Goal: Information Seeking & Learning: Learn about a topic

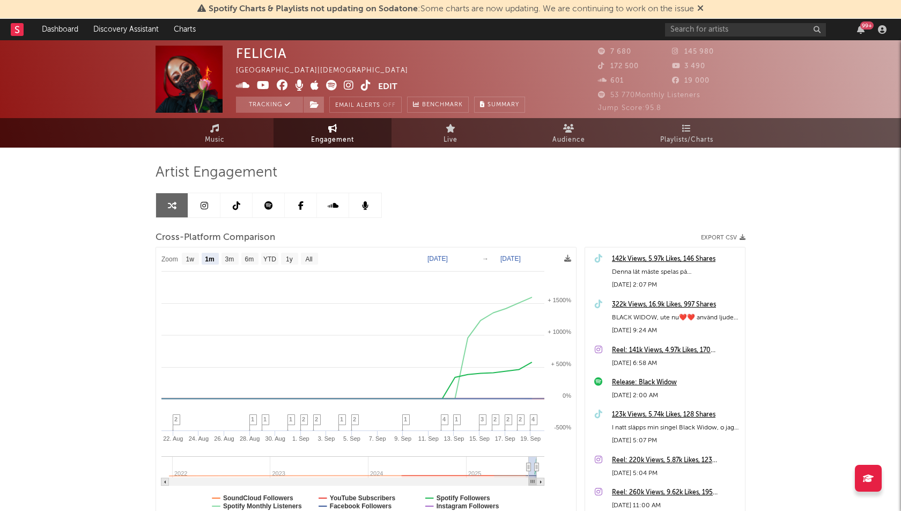
select select "1m"
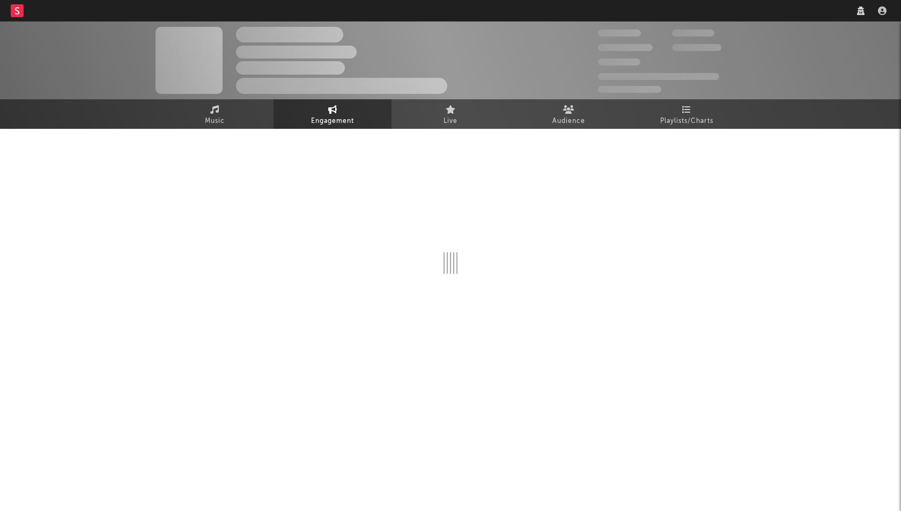
select select "1w"
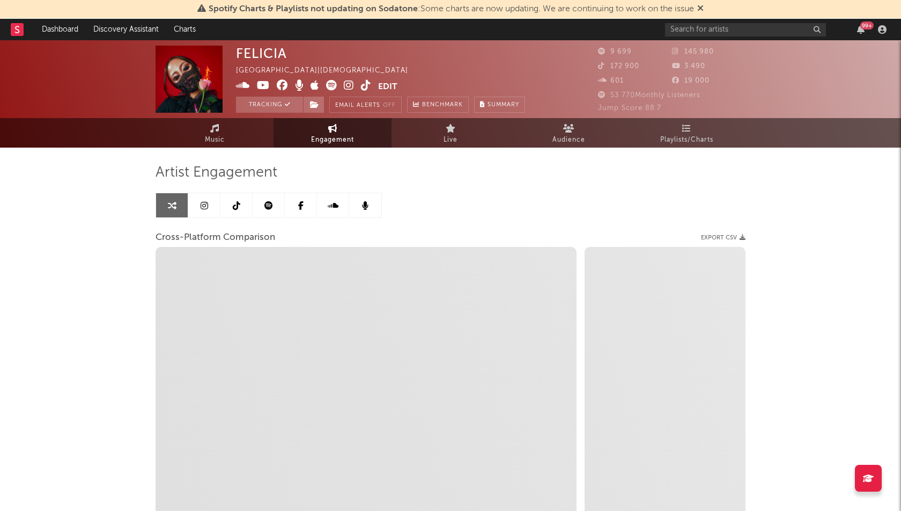
click at [290, 72] on div "Sweden | [DEMOGRAPHIC_DATA]" at bounding box center [328, 70] width 184 height 13
click at [298, 70] on div "Sweden | [DEMOGRAPHIC_DATA]" at bounding box center [328, 70] width 184 height 13
select select "1m"
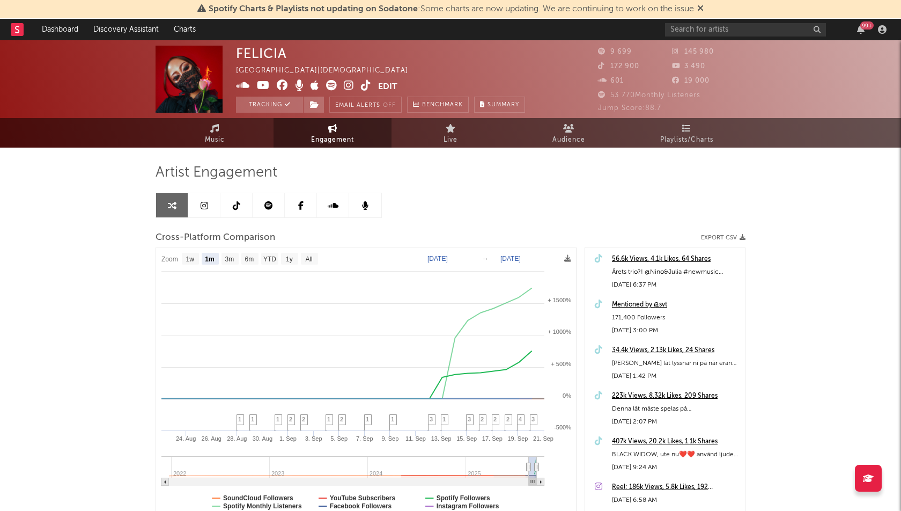
select select "1m"
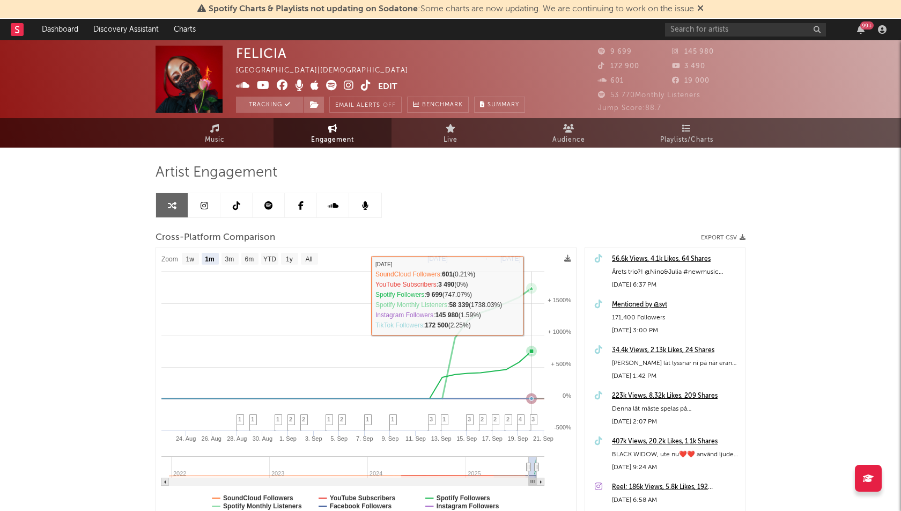
scroll to position [92, 0]
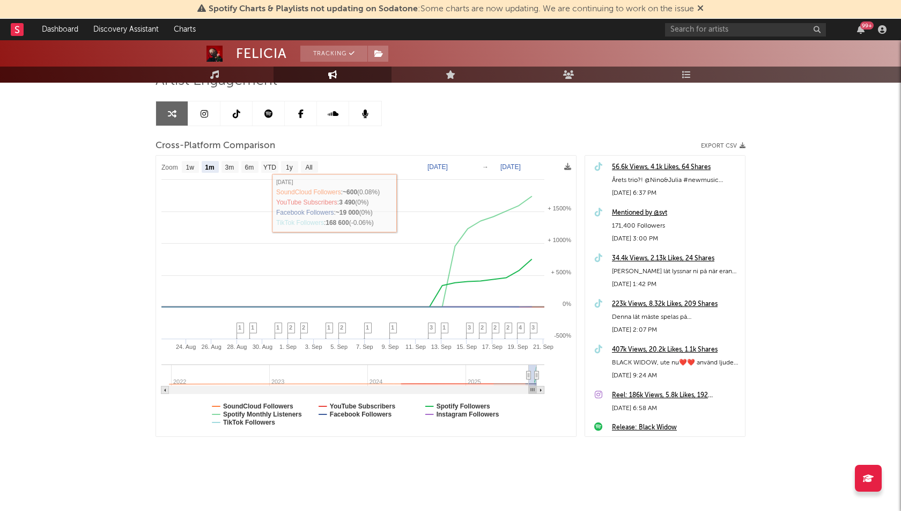
click at [235, 119] on link at bounding box center [236, 113] width 32 height 24
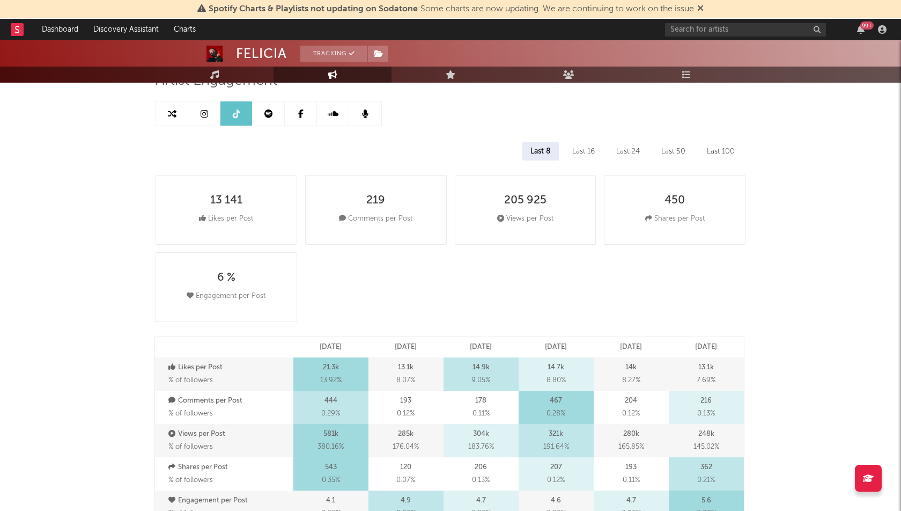
select select "1w"
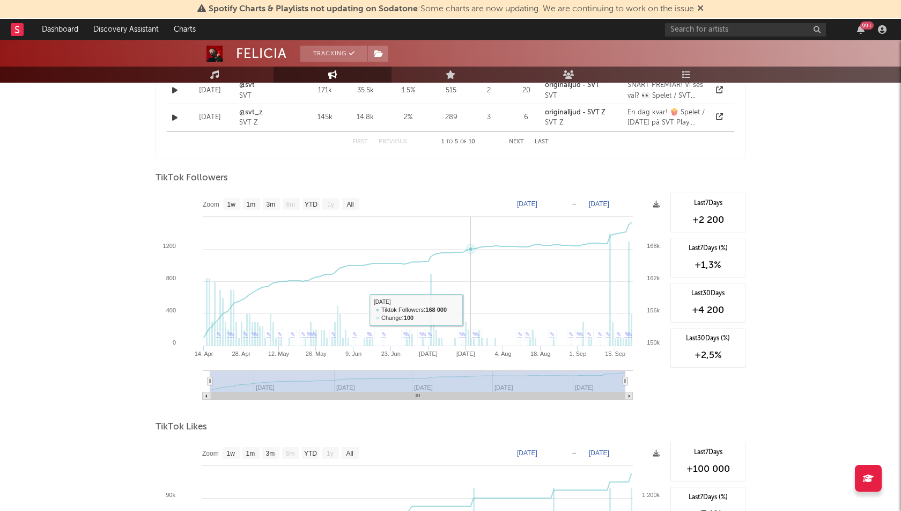
scroll to position [949, 0]
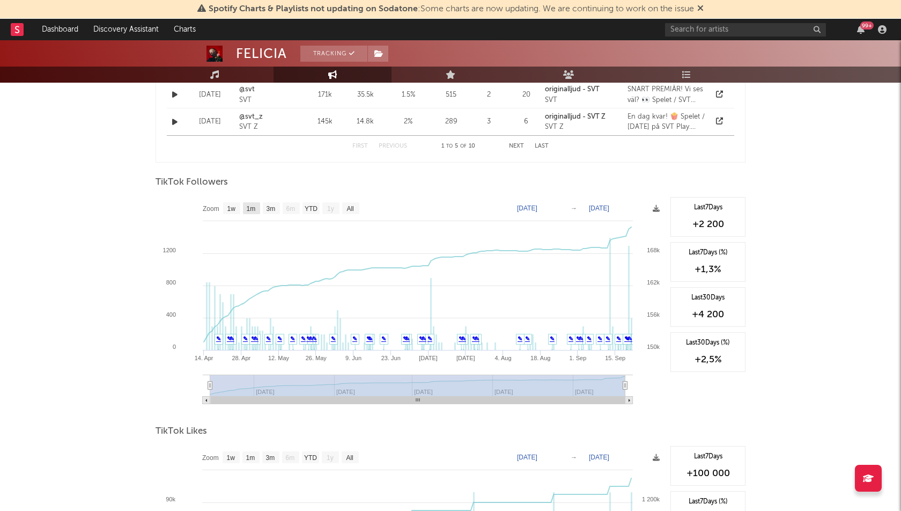
click at [252, 206] on text "1m" at bounding box center [251, 209] width 9 height 8
select select "1m"
type input "[DATE]"
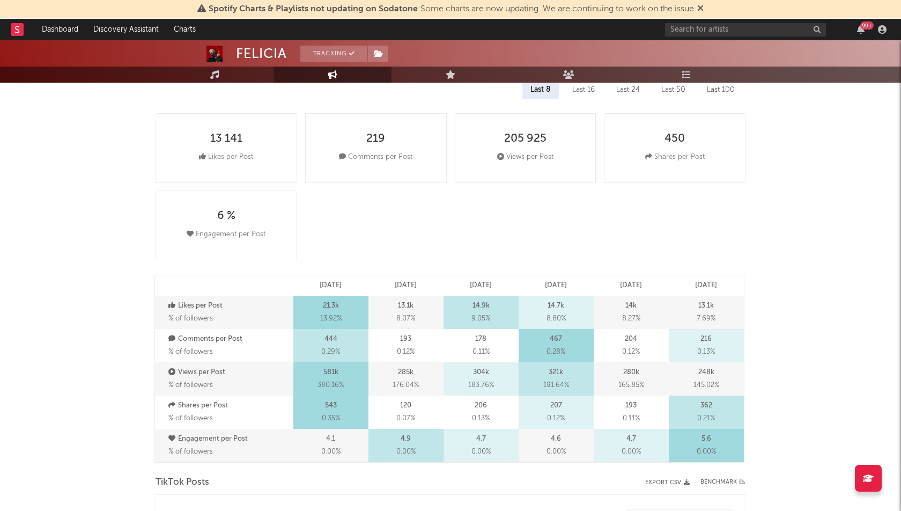
scroll to position [0, 0]
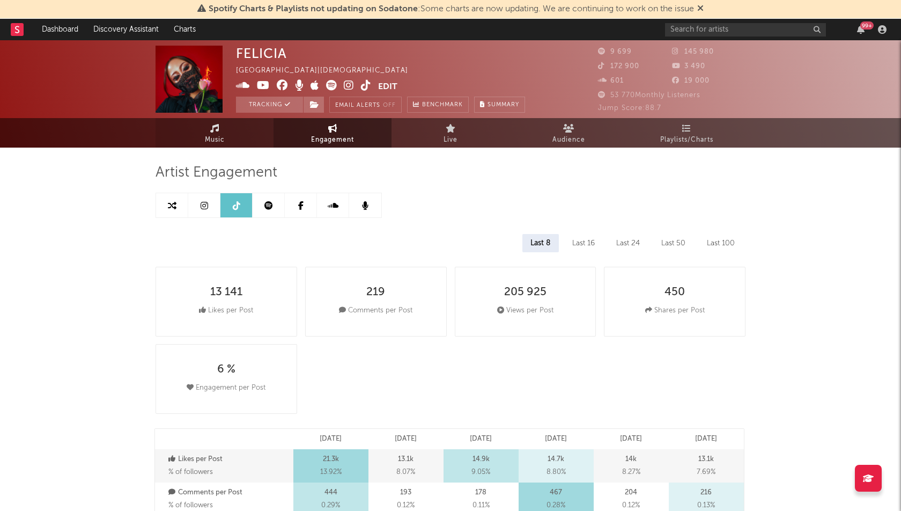
click at [221, 145] on span "Music" at bounding box center [215, 140] width 20 height 13
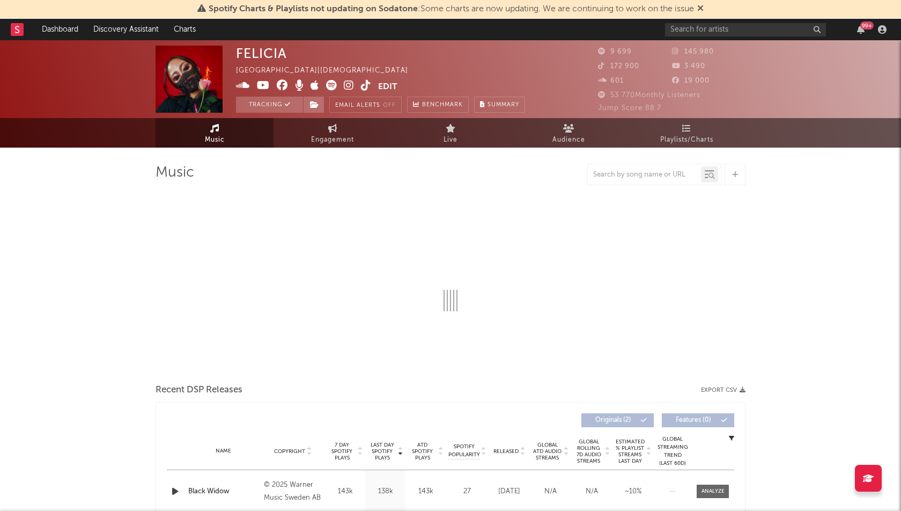
select select "1w"
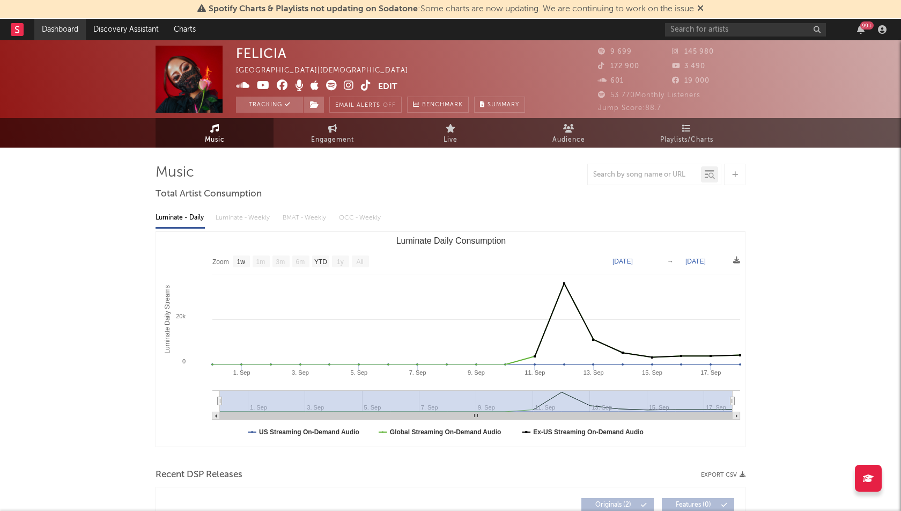
click at [53, 33] on link "Dashboard" at bounding box center [59, 29] width 51 height 21
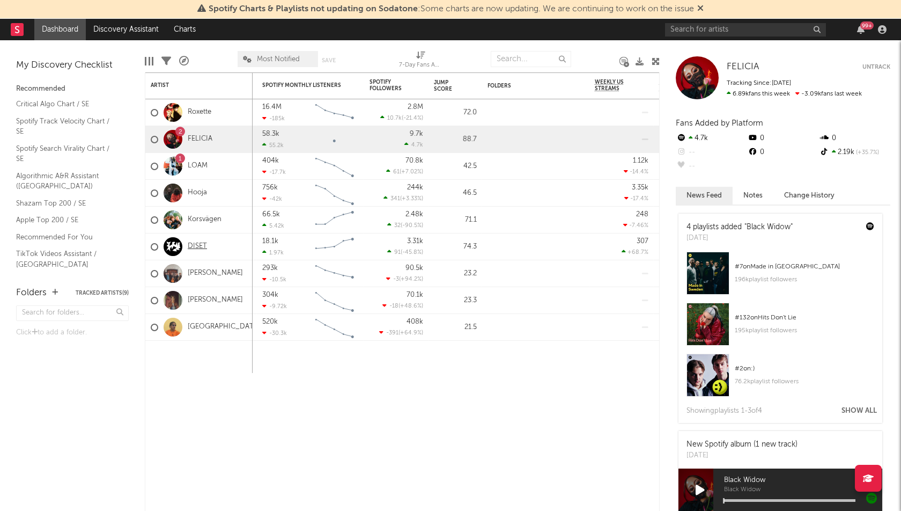
click at [189, 248] on link "DISET" at bounding box center [197, 246] width 19 height 9
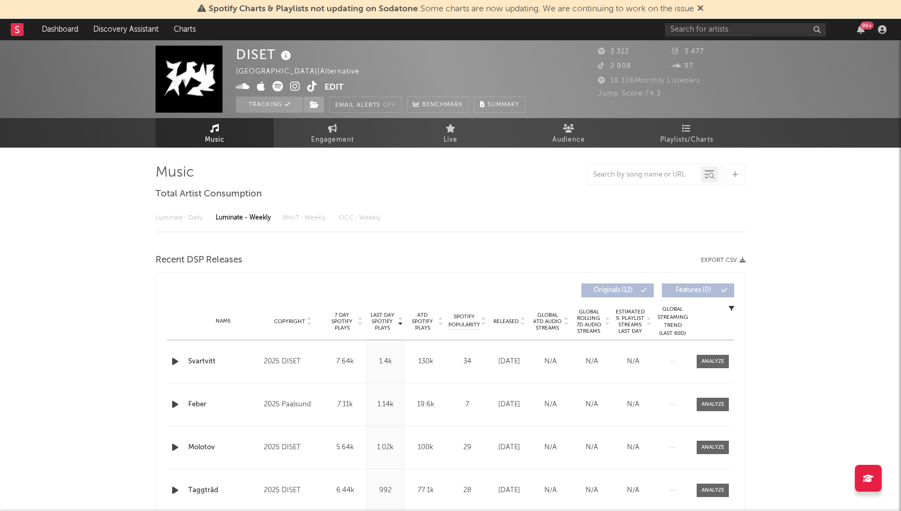
select select "6m"
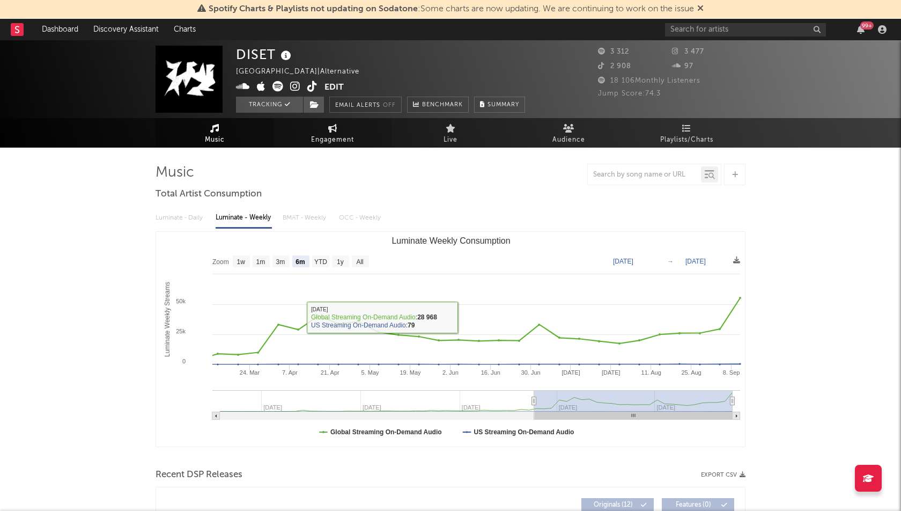
click at [314, 122] on link "Engagement" at bounding box center [333, 132] width 118 height 29
select select "1w"
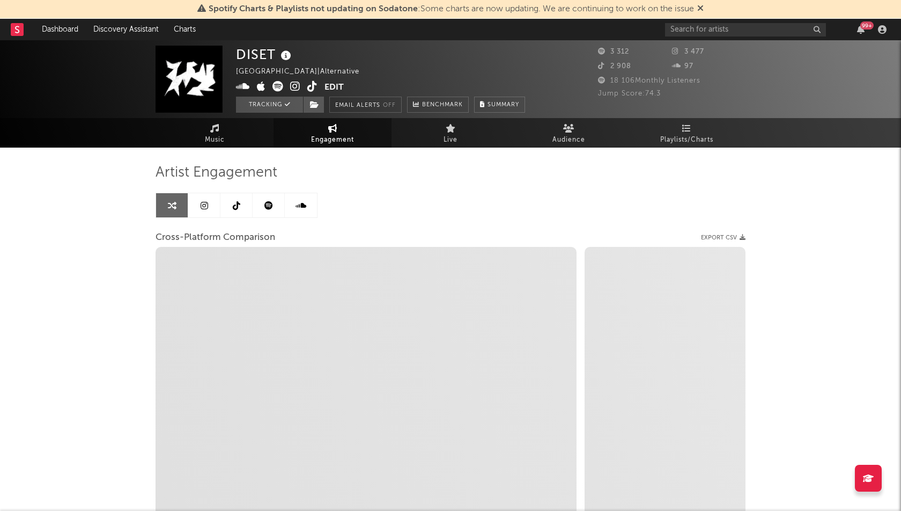
select select "1m"
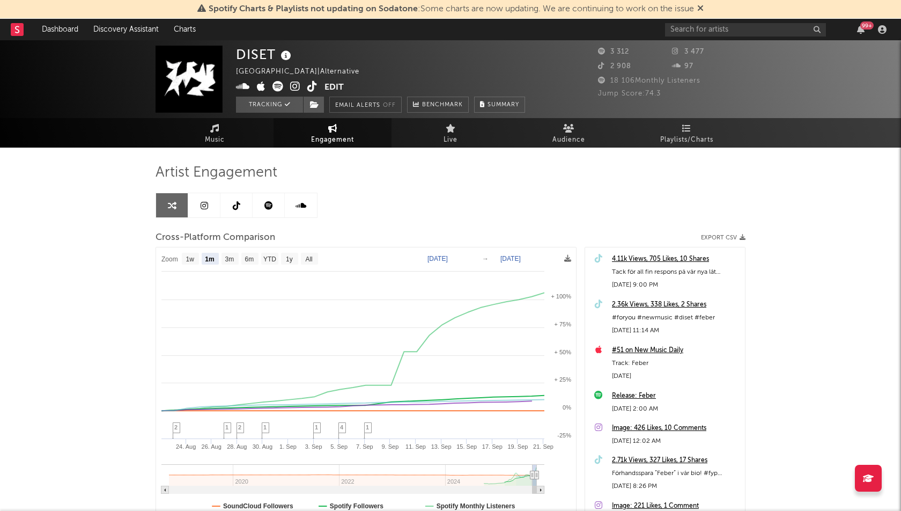
click at [203, 204] on icon at bounding box center [205, 205] width 8 height 9
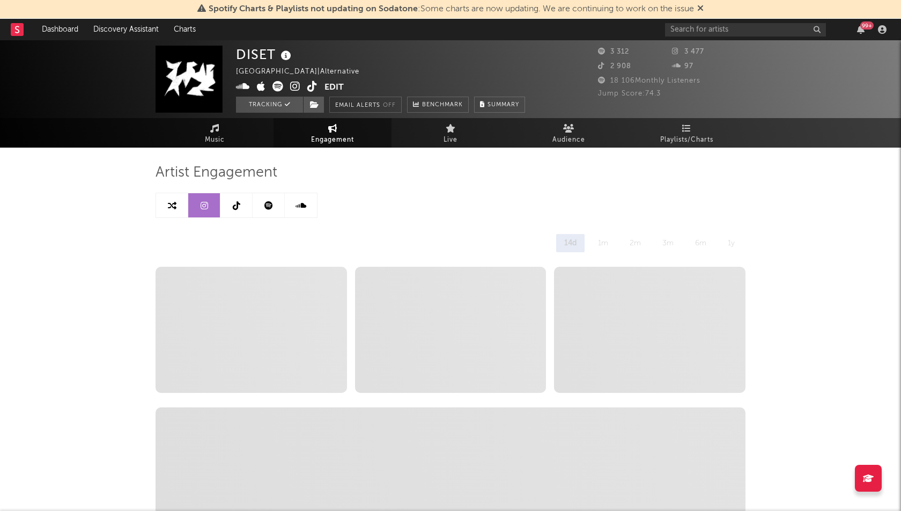
select select "1w"
